Goal: Task Accomplishment & Management: Manage account settings

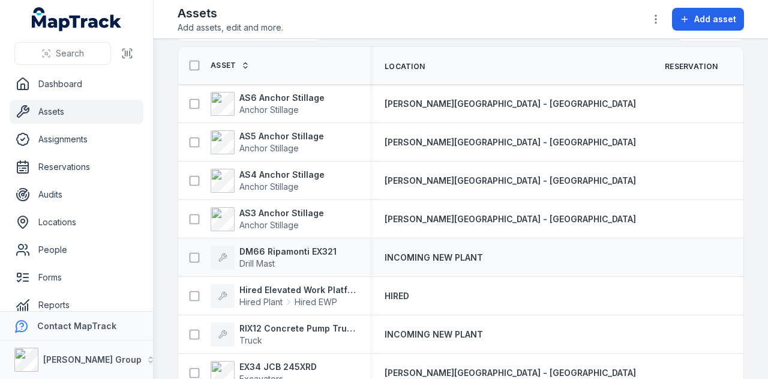
scroll to position [60, 0]
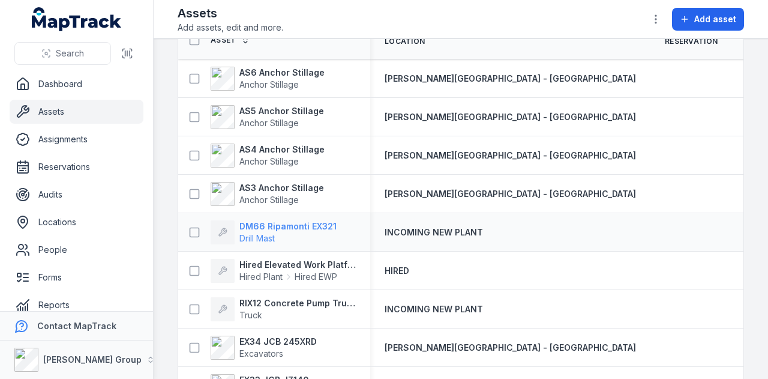
click at [297, 224] on strong "DM66 Ripamonti EX321" at bounding box center [288, 226] width 97 height 12
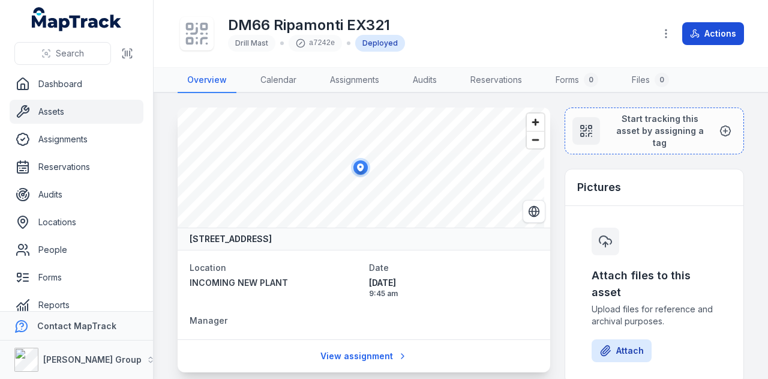
click at [719, 37] on button "Actions" at bounding box center [714, 33] width 62 height 23
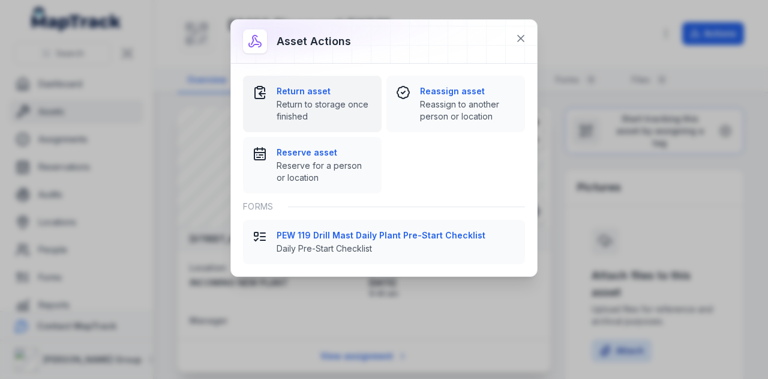
click at [346, 95] on strong "Return asset" at bounding box center [324, 91] width 95 height 12
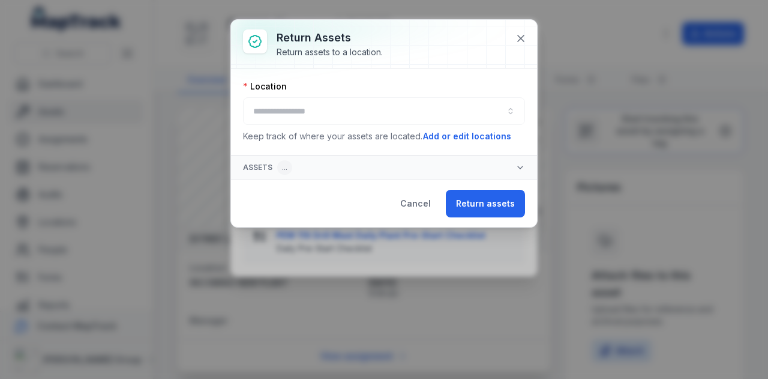
click at [349, 116] on div at bounding box center [384, 111] width 282 height 28
click at [354, 111] on button "button" at bounding box center [384, 111] width 282 height 28
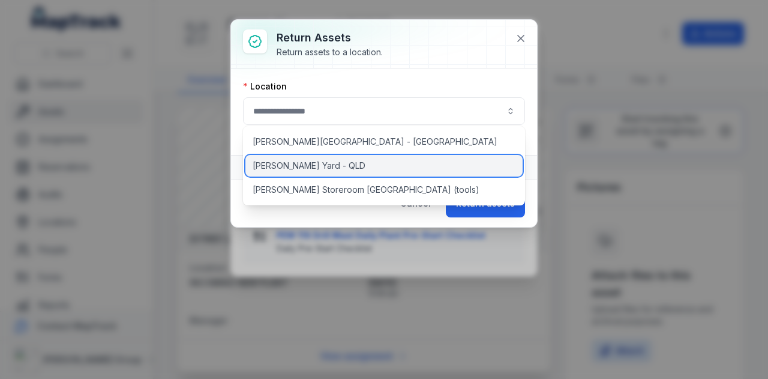
click at [326, 175] on div "[PERSON_NAME] Yard - QLD" at bounding box center [385, 166] width 278 height 22
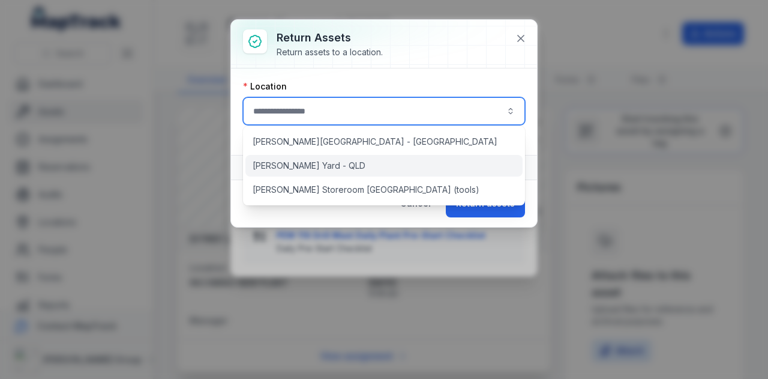
type input "**********"
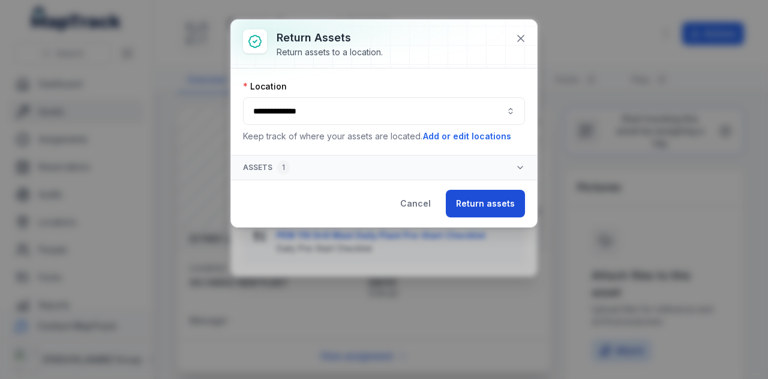
click at [473, 205] on button "Return assets" at bounding box center [485, 204] width 79 height 28
